Goal: Information Seeking & Learning: Learn about a topic

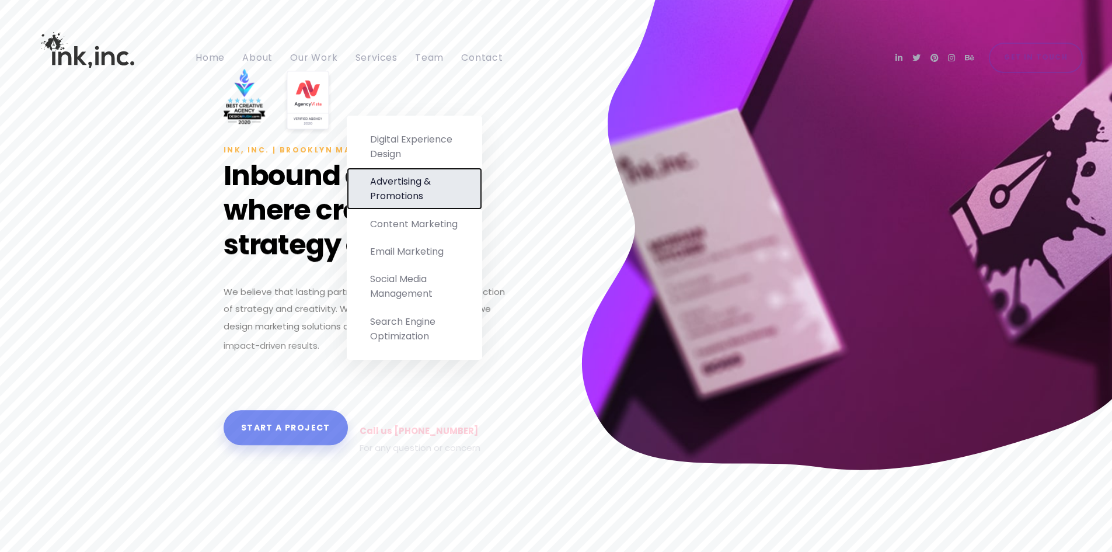
click at [390, 189] on link "Advertising & Promotions" at bounding box center [414, 189] width 135 height 42
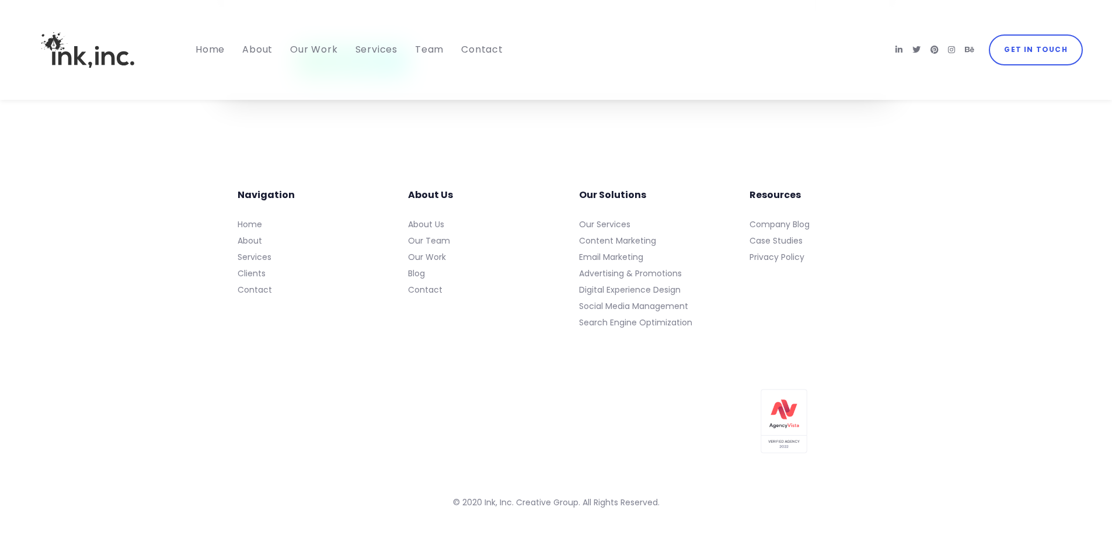
scroll to position [5558, 0]
drag, startPoint x: 484, startPoint y: 486, endPoint x: 511, endPoint y: 486, distance: 26.9
click at [511, 495] on span "© 2020 Ink, Inc. Creative Group. All Rights Reserved." at bounding box center [556, 501] width 207 height 12
copy span "Ink, Inc"
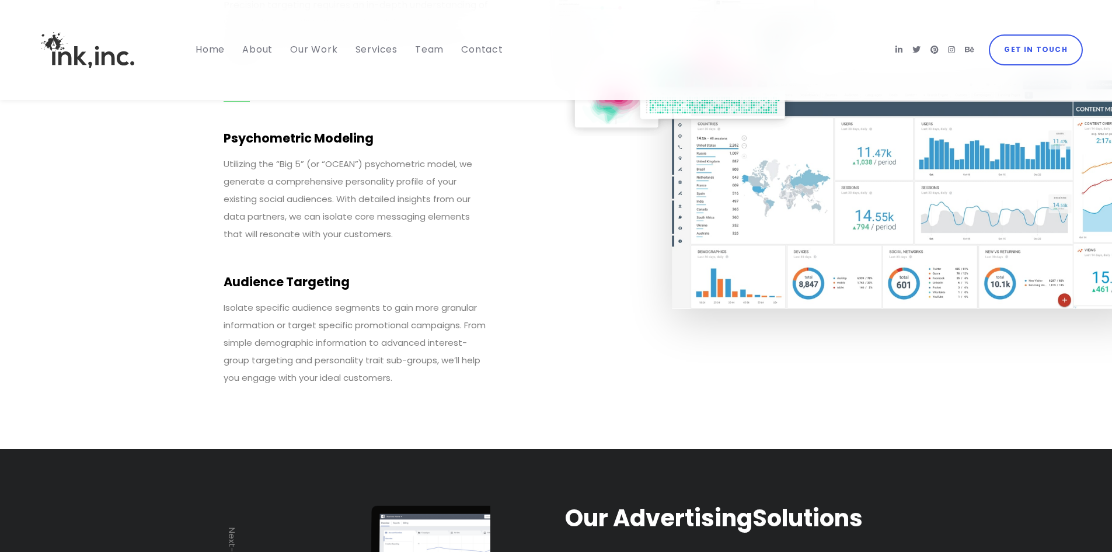
scroll to position [3339, 0]
